Goal: Task Accomplishment & Management: Use online tool/utility

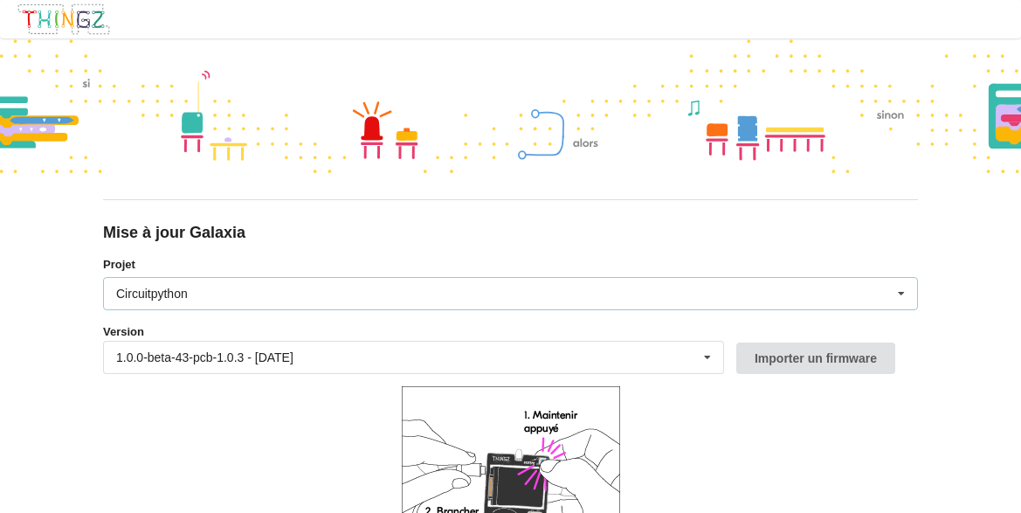
click at [205, 287] on div "Circuitpython Micropython Circuitpython" at bounding box center [510, 293] width 815 height 33
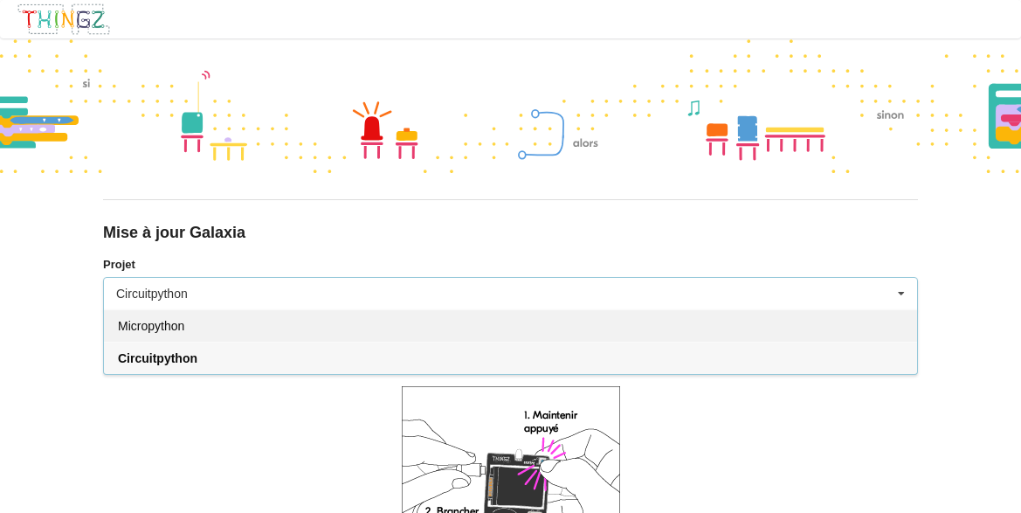
click at [184, 325] on span "Micropython" at bounding box center [151, 326] width 66 height 14
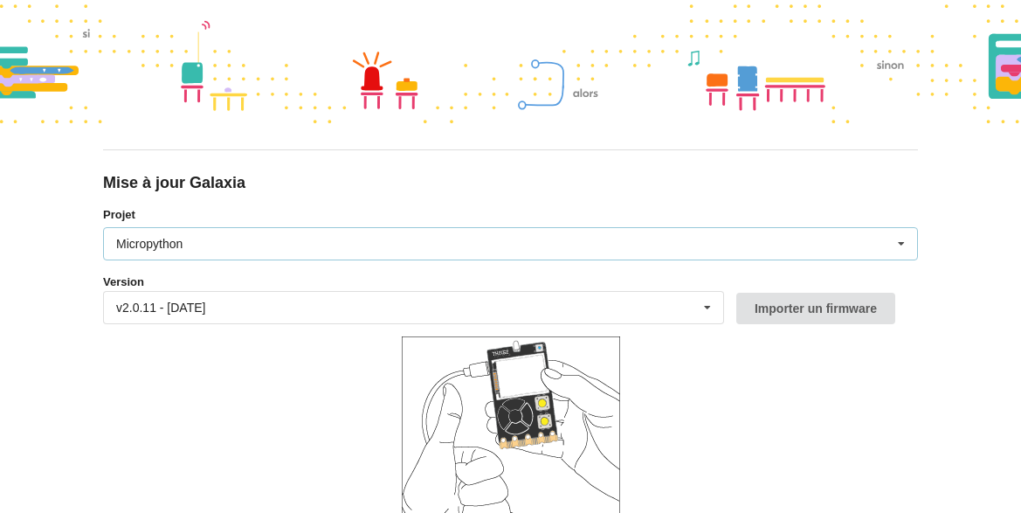
scroll to position [165, 0]
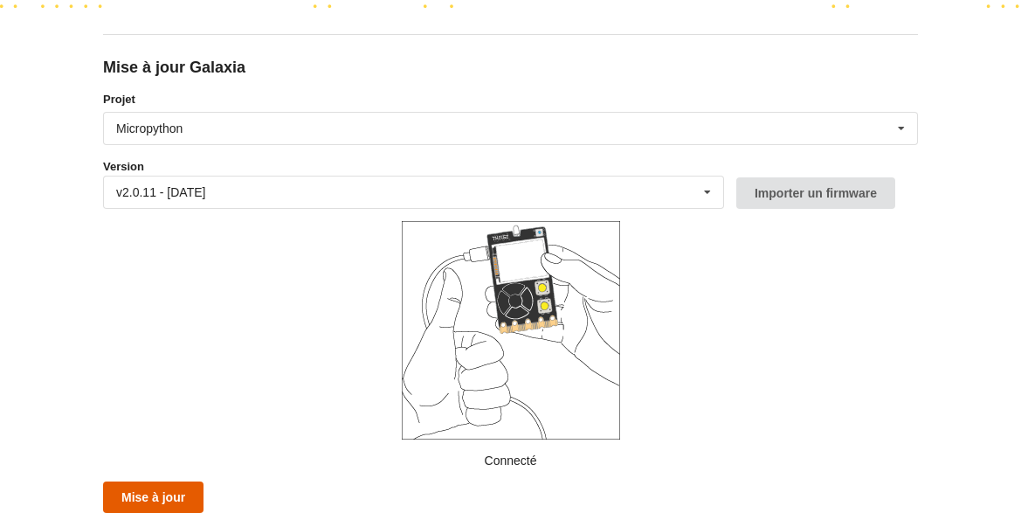
click at [157, 497] on button "Mise à jour" at bounding box center [153, 496] width 100 height 31
click at [149, 503] on button "Mise à jour" at bounding box center [153, 496] width 100 height 31
click at [149, 497] on button "Mise à jour" at bounding box center [153, 496] width 100 height 31
